Goal: Task Accomplishment & Management: Use online tool/utility

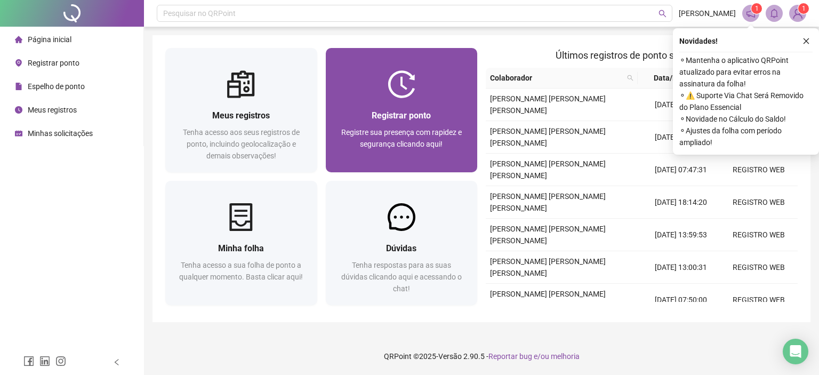
click at [414, 124] on div "Registrar ponto Registre sua presença com rapidez e segurança clicando aqui!" at bounding box center [402, 135] width 126 height 53
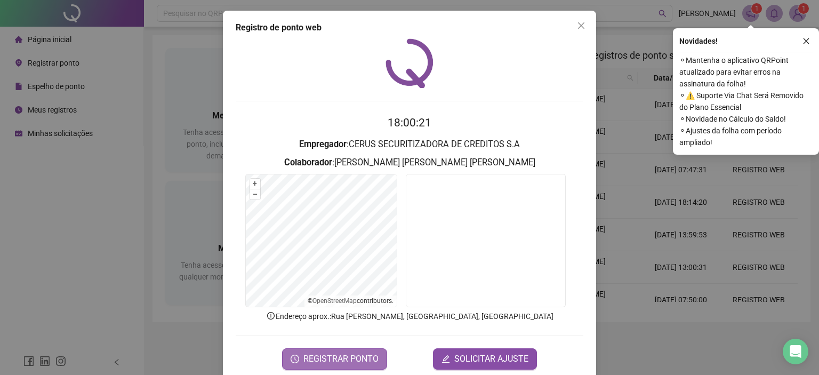
click at [330, 365] on button "REGISTRAR PONTO" at bounding box center [334, 358] width 105 height 21
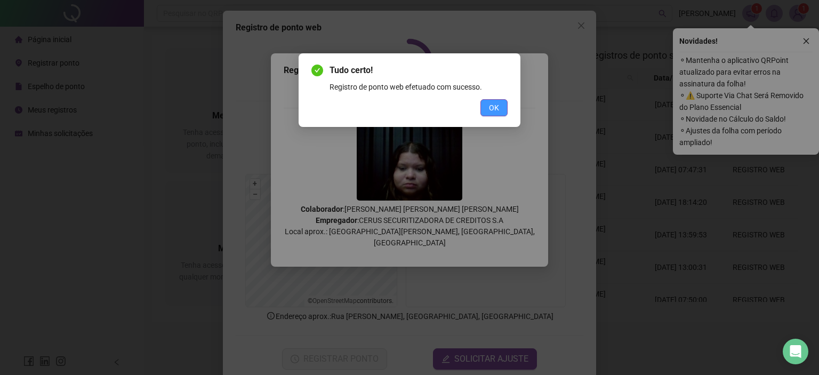
click at [495, 103] on span "OK" at bounding box center [494, 108] width 10 height 12
